Goal: Find specific page/section: Find specific page/section

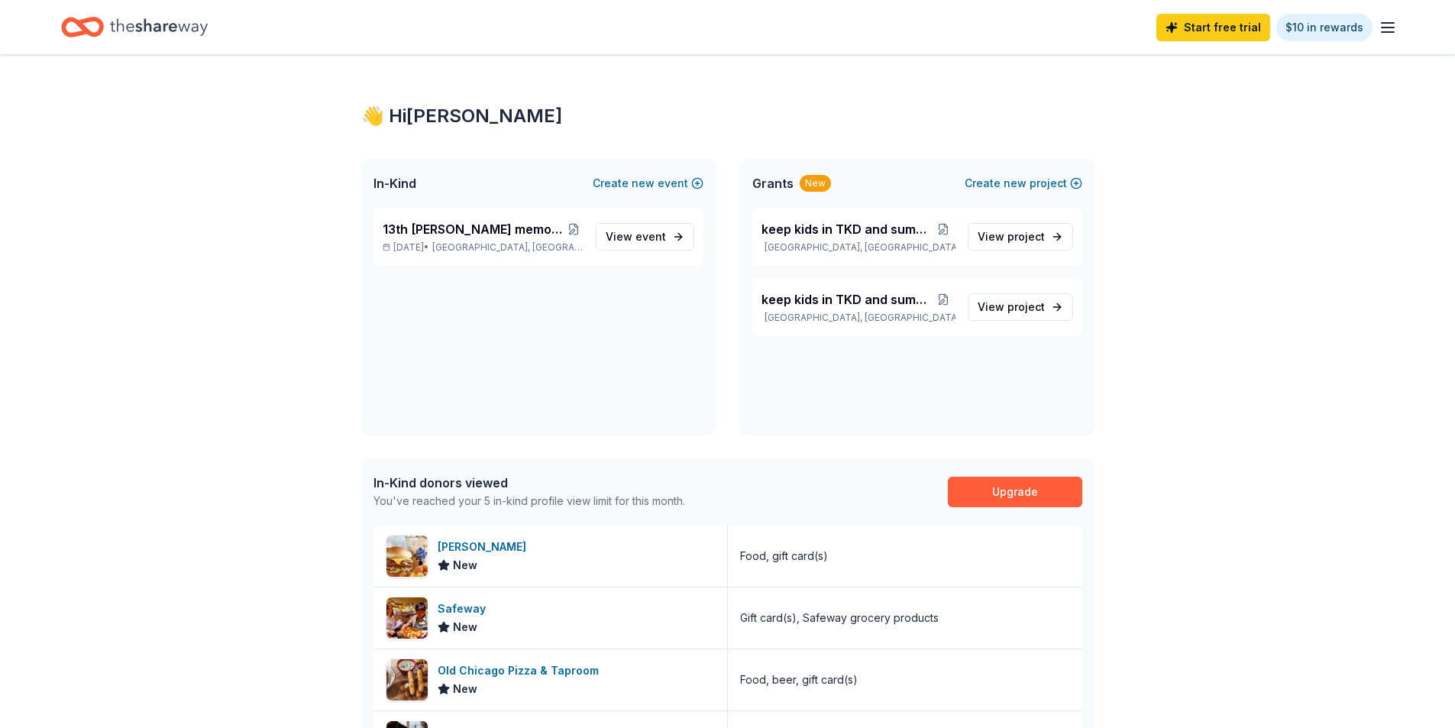
click at [1390, 29] on icon "button" at bounding box center [1387, 27] width 18 height 18
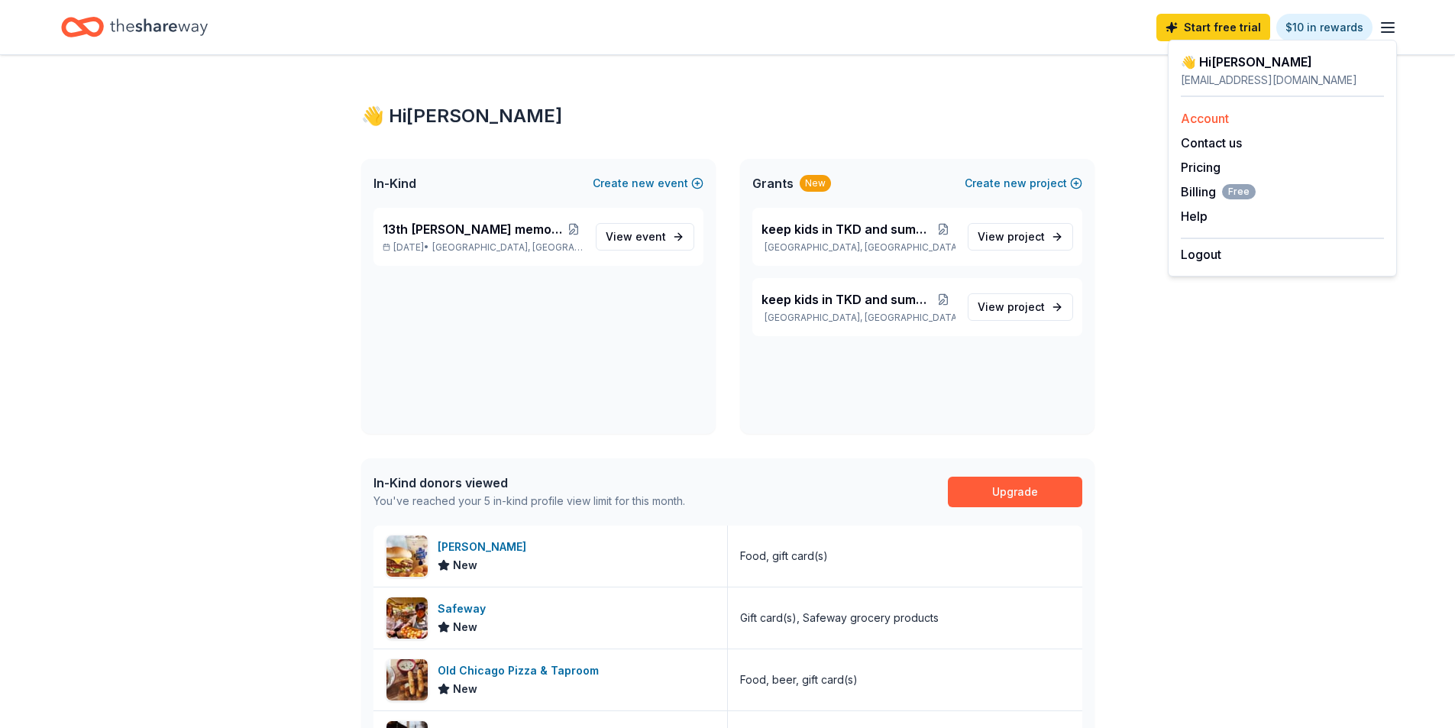
click at [1205, 117] on link "Account" at bounding box center [1204, 118] width 48 height 15
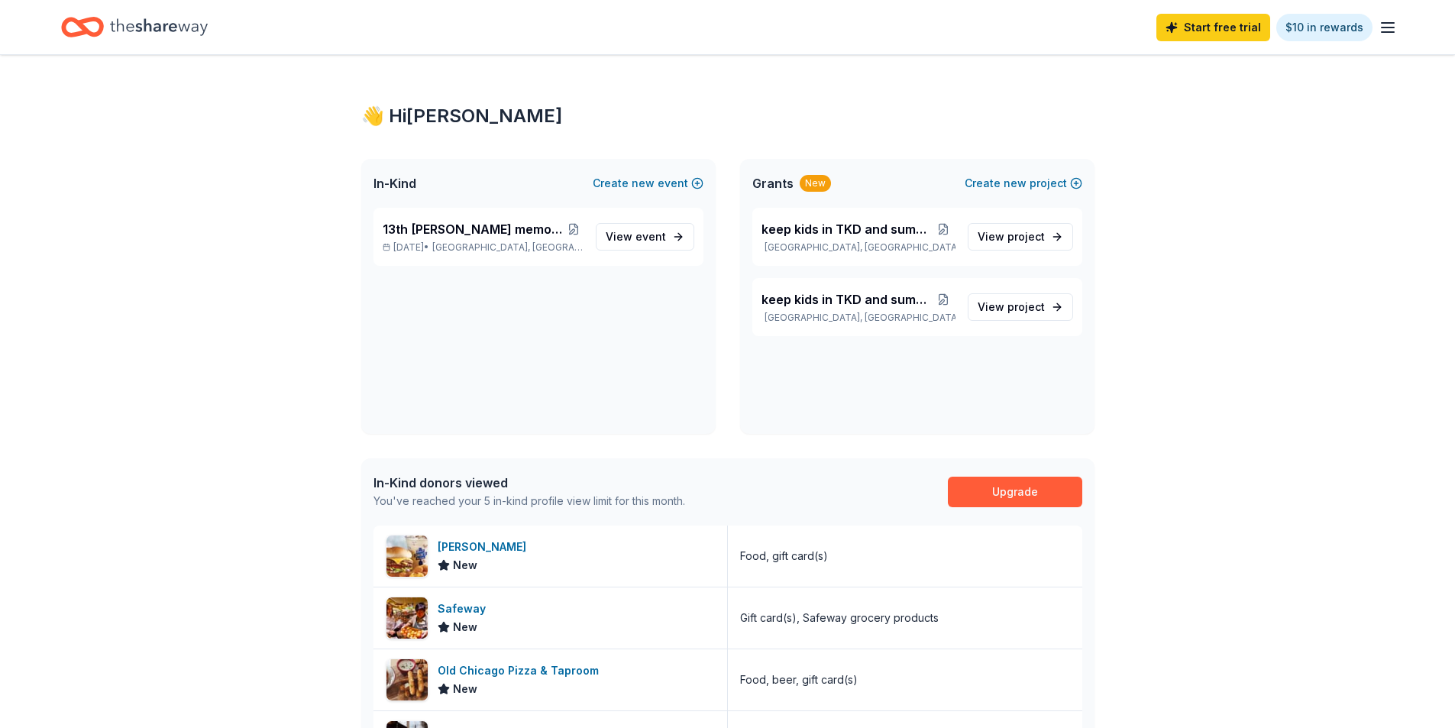
click at [153, 23] on icon "Home" at bounding box center [159, 26] width 98 height 31
click at [649, 235] on span "event" at bounding box center [650, 236] width 31 height 13
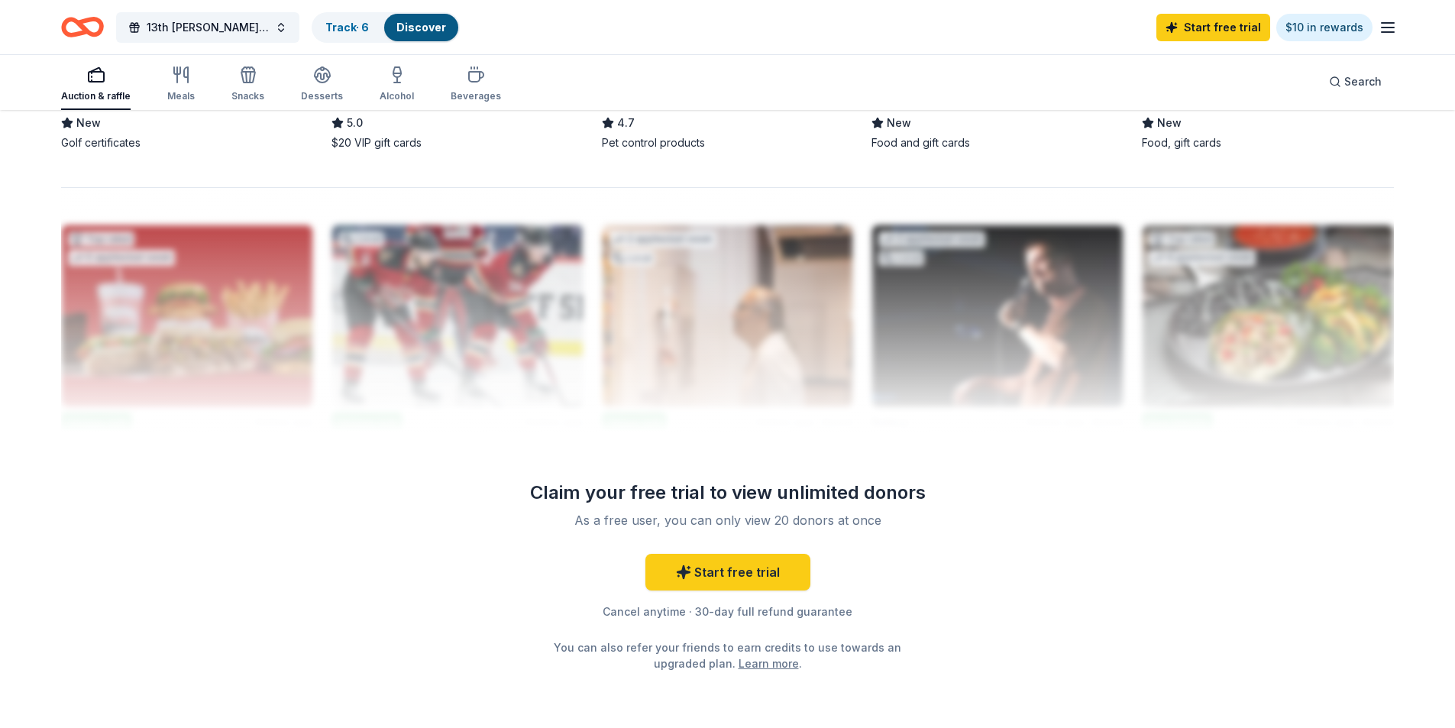
scroll to position [1461, 0]
